Goal: Task Accomplishment & Management: Use online tool/utility

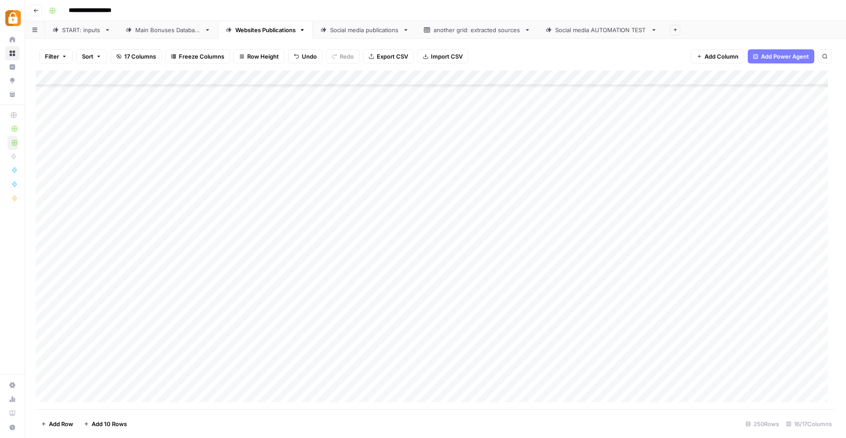
scroll to position [3440, 0]
click at [236, 381] on div "Add Column" at bounding box center [435, 239] width 799 height 339
click at [170, 33] on div "Main Bonuses Database" at bounding box center [168, 30] width 66 height 9
click at [390, 232] on div "Add Column" at bounding box center [435, 239] width 799 height 339
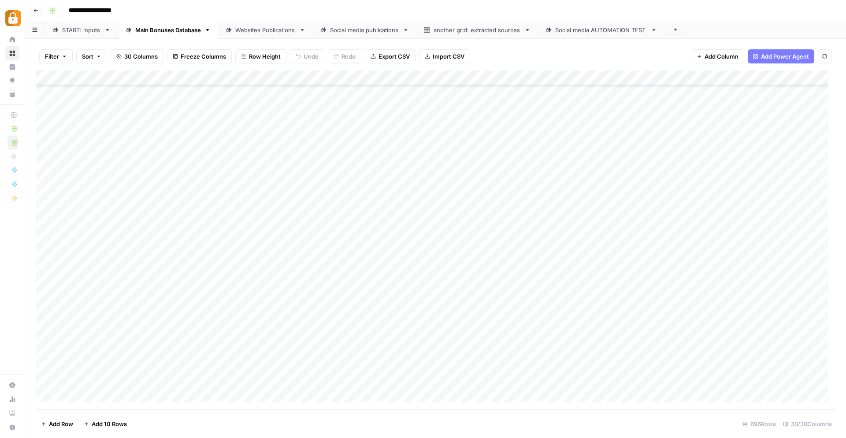
click at [406, 231] on div "Add Column" at bounding box center [435, 239] width 799 height 339
click at [406, 231] on textarea "**********" at bounding box center [403, 231] width 141 height 12
click at [404, 231] on textarea "**********" at bounding box center [403, 231] width 141 height 12
type textarea "**********"
click at [367, 241] on div "Add Column" at bounding box center [435, 239] width 799 height 339
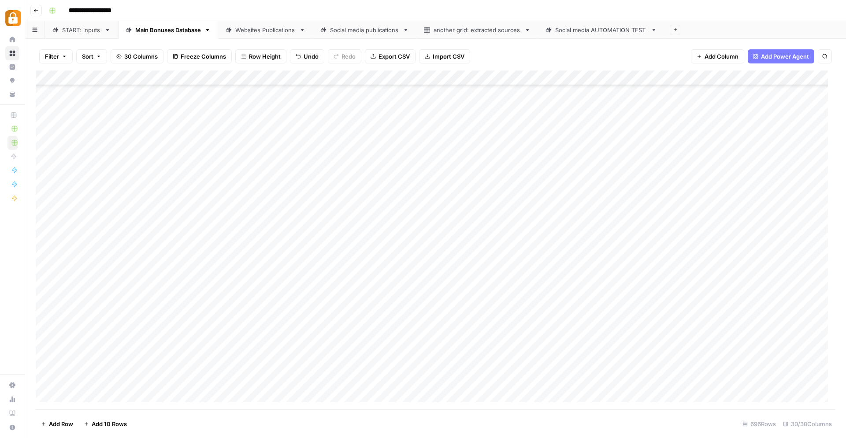
click at [395, 229] on div "Add Column" at bounding box center [435, 239] width 799 height 339
drag, startPoint x: 394, startPoint y: 231, endPoint x: 436, endPoint y: 233, distance: 42.8
click at [436, 233] on textarea "**********" at bounding box center [403, 231] width 141 height 12
click at [401, 246] on div "Add Column" at bounding box center [435, 239] width 799 height 339
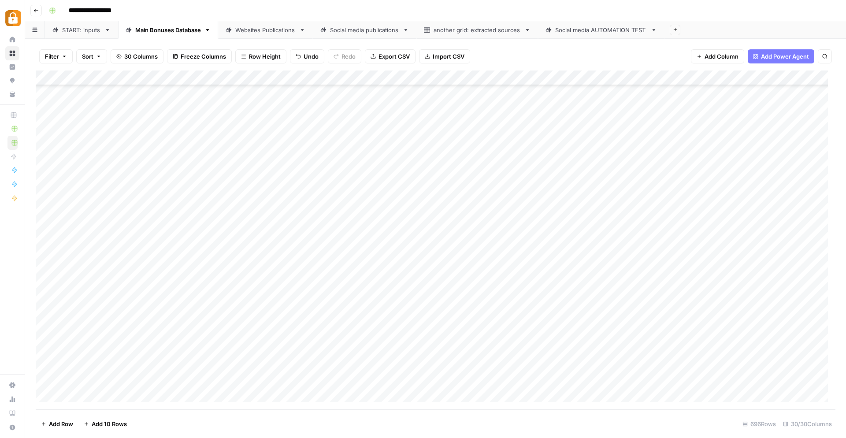
click at [401, 246] on div "Add Column" at bounding box center [435, 239] width 799 height 339
type textarea "**********"
click at [394, 283] on div "Add Column" at bounding box center [435, 239] width 799 height 339
click at [617, 231] on div "Add Column" at bounding box center [435, 239] width 799 height 339
click at [617, 249] on div "Add Column" at bounding box center [435, 239] width 799 height 339
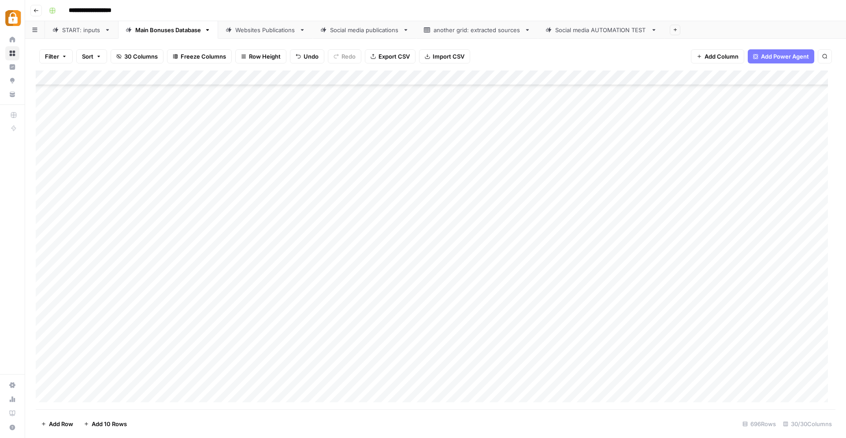
click at [272, 38] on link "Websites Publications" at bounding box center [265, 30] width 95 height 18
click at [229, 337] on div "Add Column" at bounding box center [435, 239] width 799 height 339
click at [606, 334] on div "Add Column" at bounding box center [435, 239] width 799 height 339
click at [604, 381] on div "Add Column" at bounding box center [435, 239] width 799 height 339
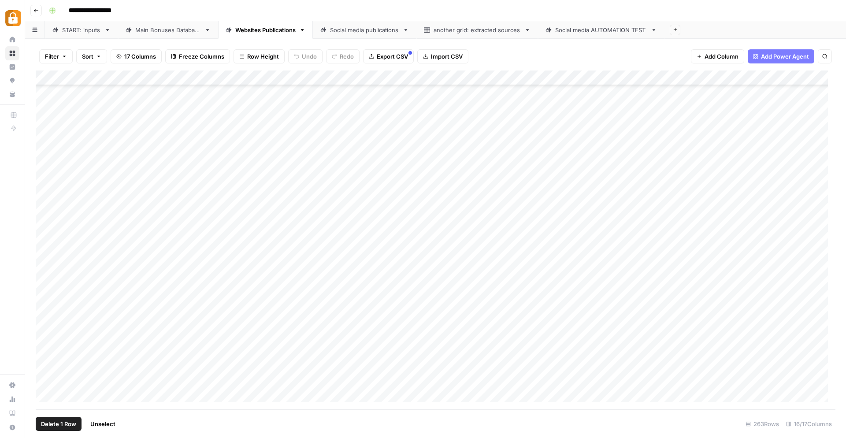
click at [47, 351] on div "Add Column" at bounding box center [435, 239] width 799 height 339
click at [47, 363] on div "Add Column" at bounding box center [435, 239] width 799 height 339
click at [54, 419] on button "Delete 2 Rows" at bounding box center [61, 424] width 50 height 14
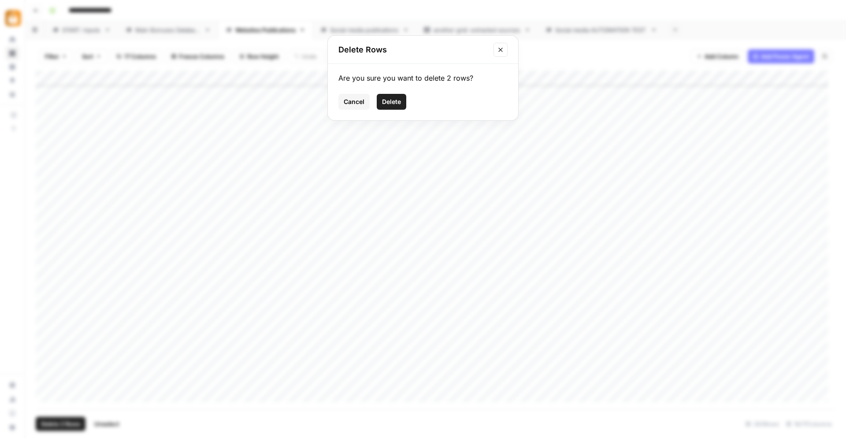
click at [398, 103] on span "Delete" at bounding box center [391, 101] width 19 height 9
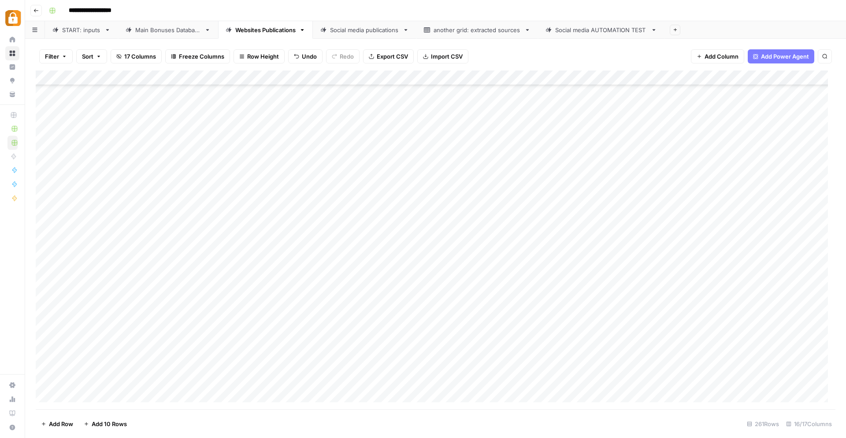
scroll to position [3570, 0]
click at [228, 130] on div "Add Column" at bounding box center [435, 239] width 799 height 339
click at [396, 129] on div "Add Column" at bounding box center [435, 239] width 799 height 339
click at [165, 33] on div "Main Bonuses Database" at bounding box center [168, 30] width 66 height 9
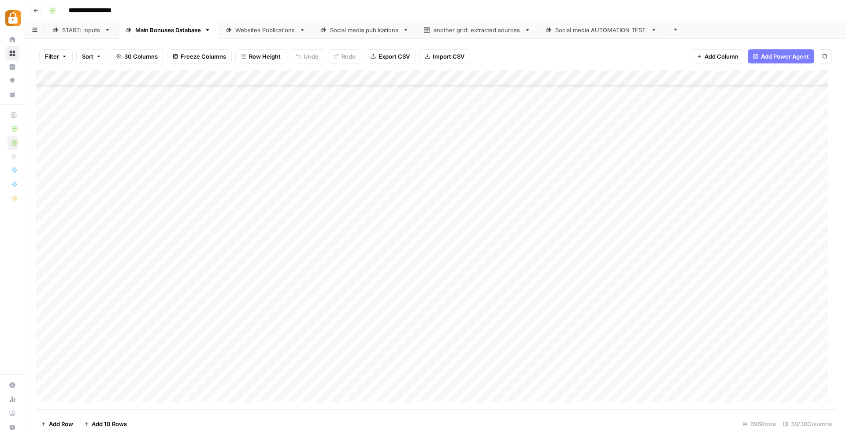
click at [373, 188] on div "Add Column" at bounding box center [435, 239] width 799 height 339
click at [335, 201] on div "Add Column" at bounding box center [435, 239] width 799 height 339
click at [260, 30] on div "Websites Publications" at bounding box center [265, 30] width 60 height 9
